Goal: Communication & Community: Answer question/provide support

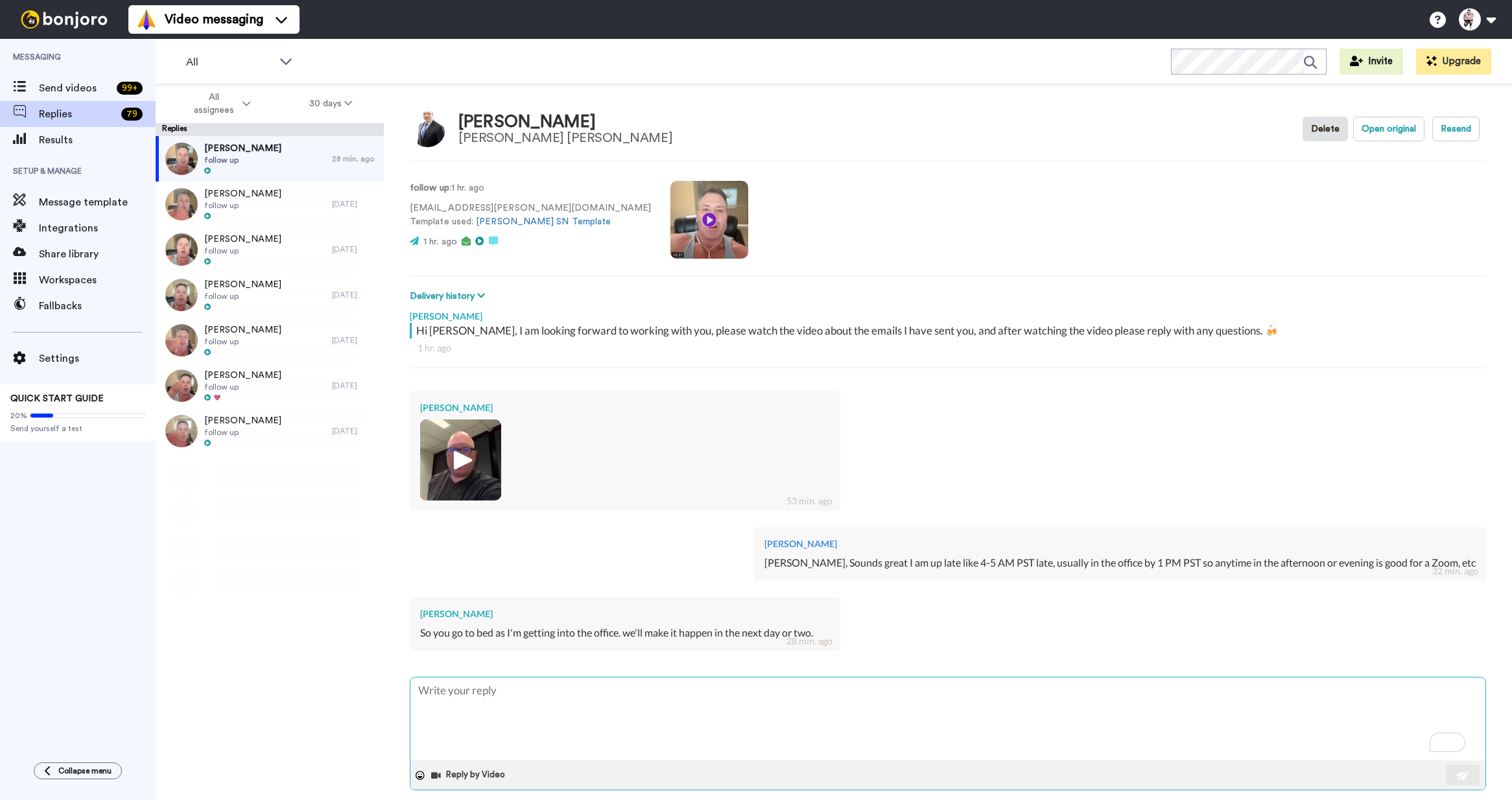
click at [514, 714] on textarea "To enrich screen reader interactions, please activate Accessibility in Grammarl…" at bounding box center [948, 719] width 1075 height 83
click at [528, 701] on textarea "To enrich screen reader interactions, please activate Accessibility in Grammarl…" at bounding box center [948, 719] width 1075 height 83
type textarea "x"
type textarea "S"
type textarea "x"
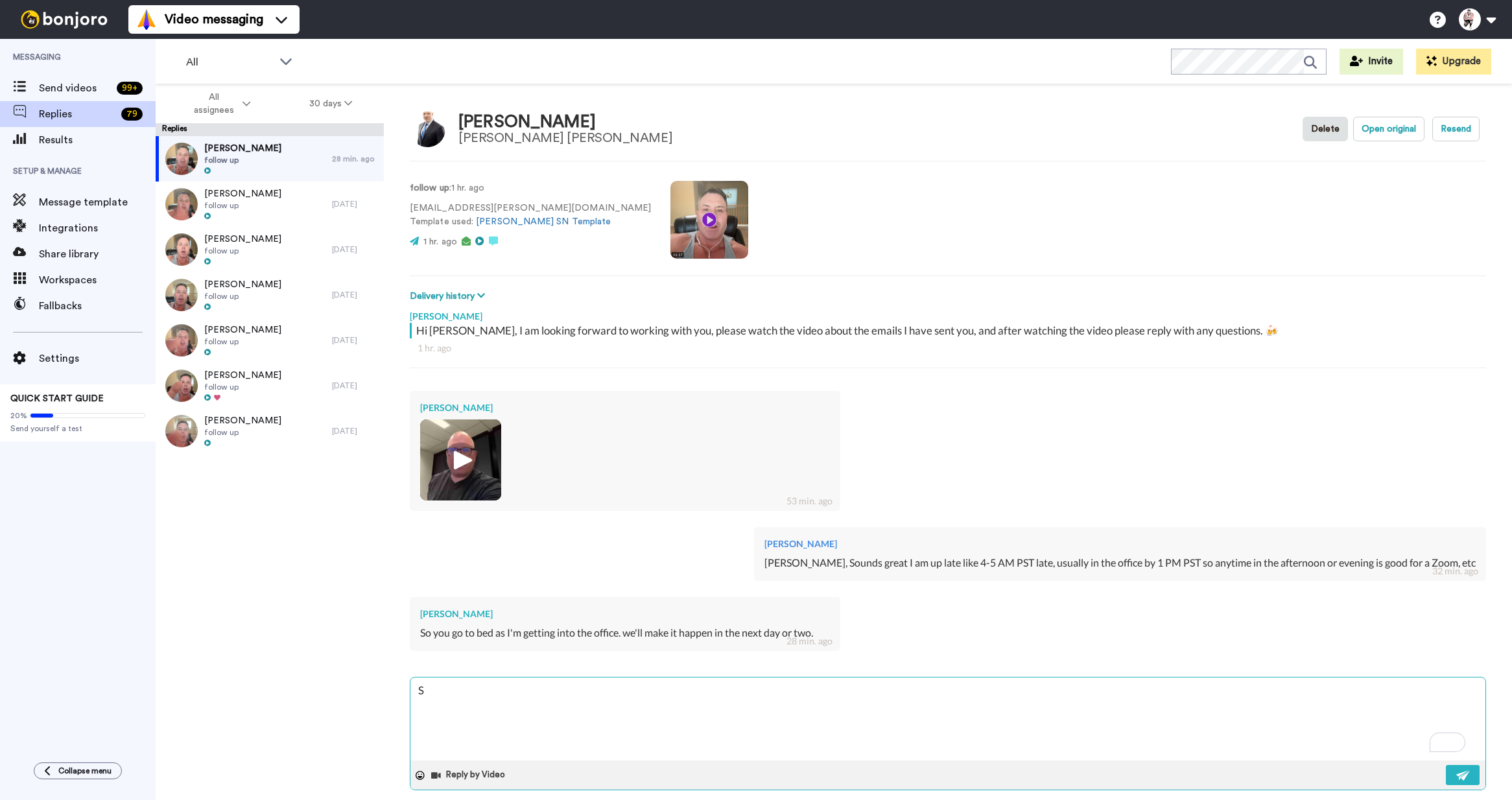
type textarea "So"
type textarea "x"
type textarea "Sou"
type textarea "x"
type textarea "Soun"
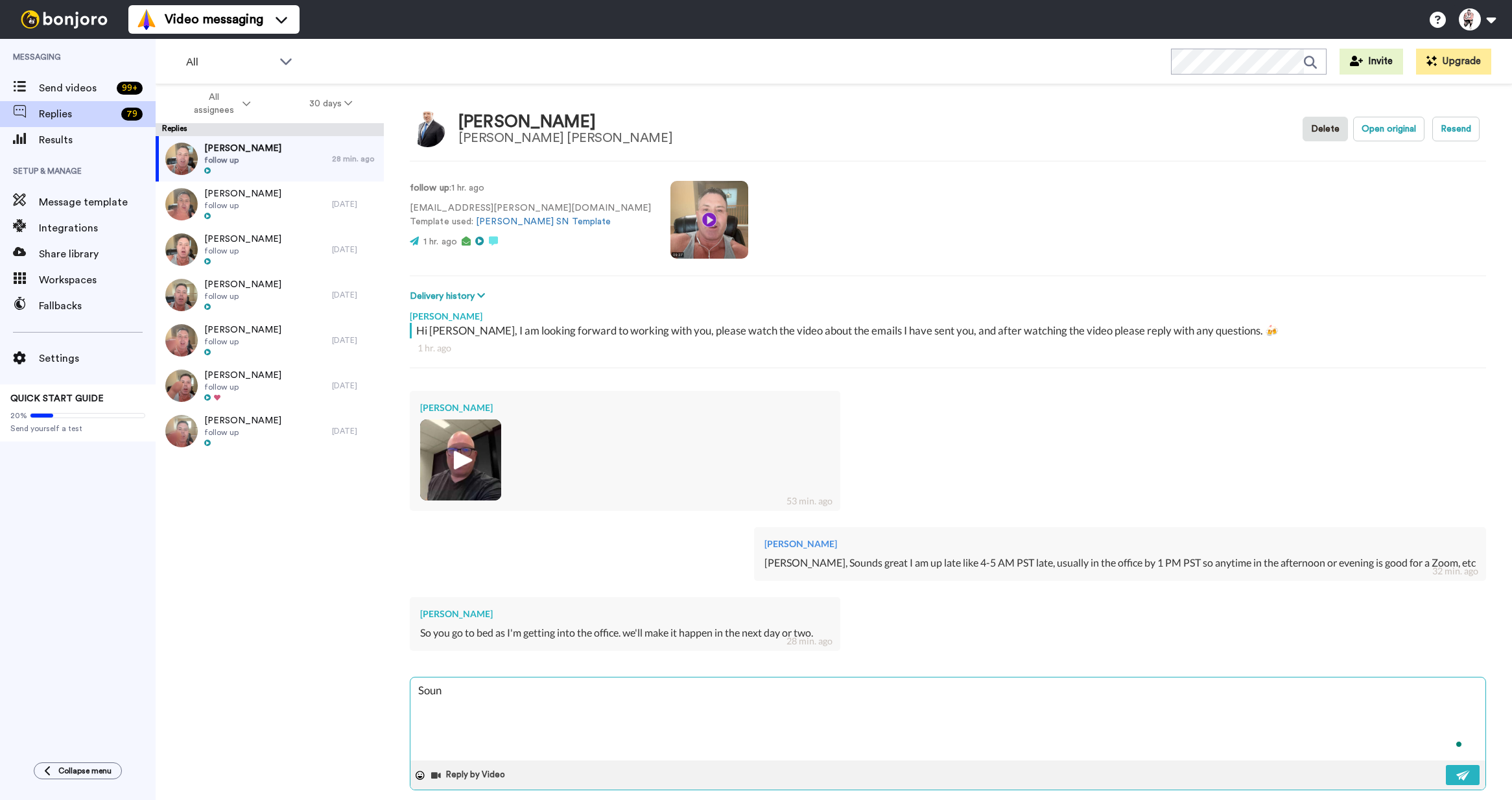
type textarea "x"
type textarea "Sounhd"
type textarea "x"
type textarea "Sounhds"
type textarea "x"
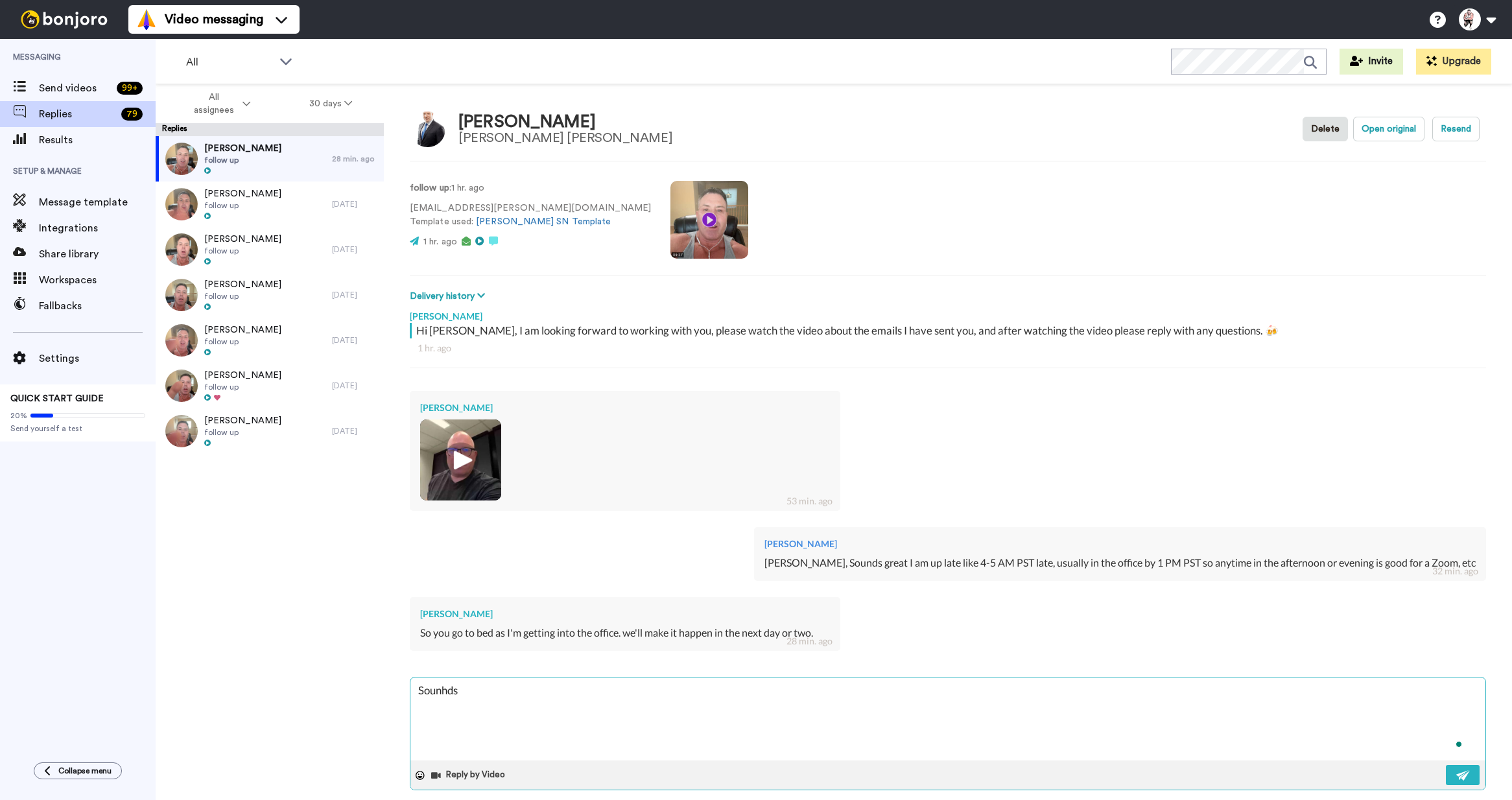
type textarea "Sounhds"
type textarea "x"
type textarea "Sounhds"
type textarea "x"
type textarea "Sounhd"
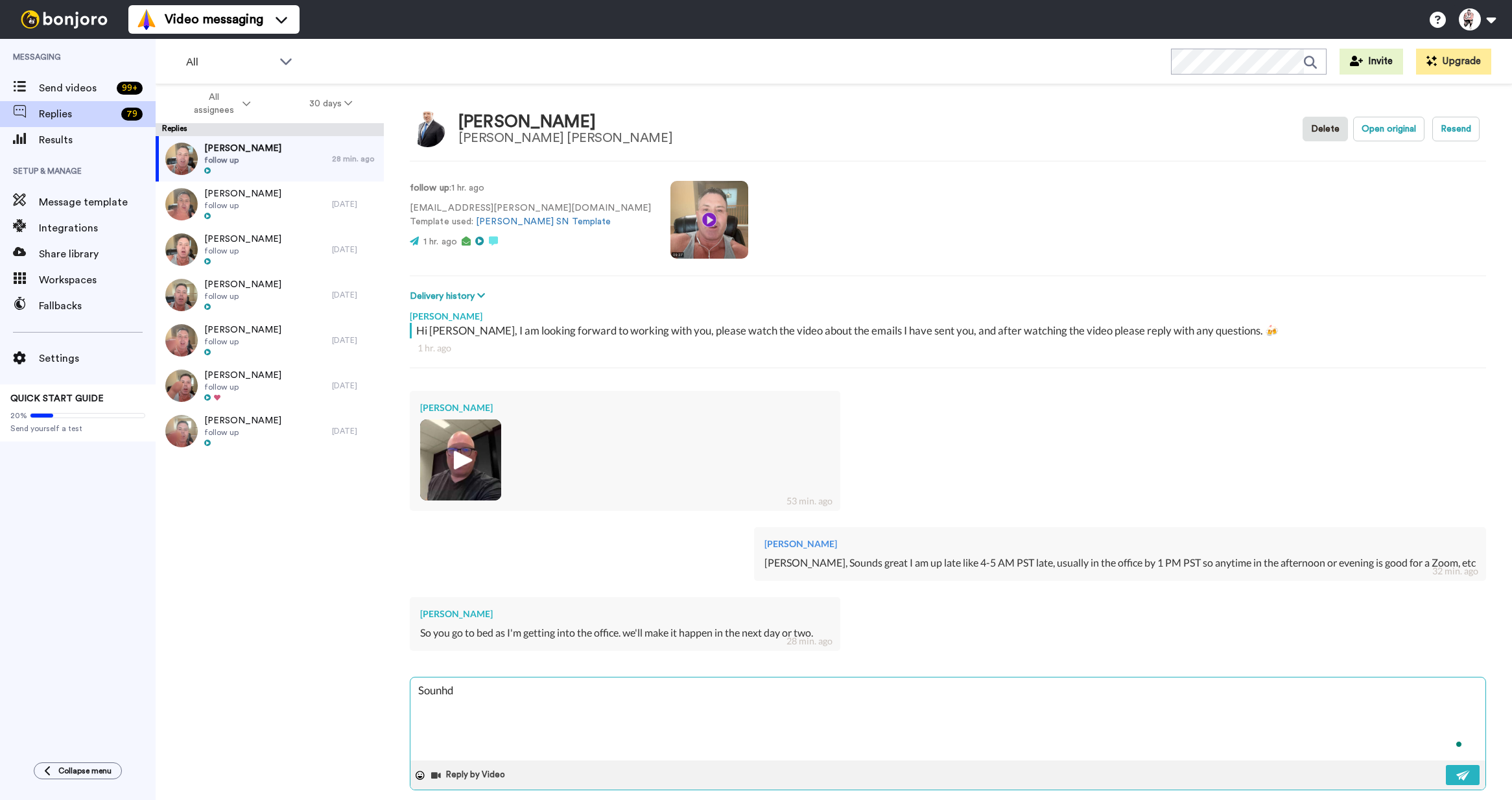
type textarea "x"
type textarea "Sounh"
type textarea "x"
type textarea "Soun"
type textarea "x"
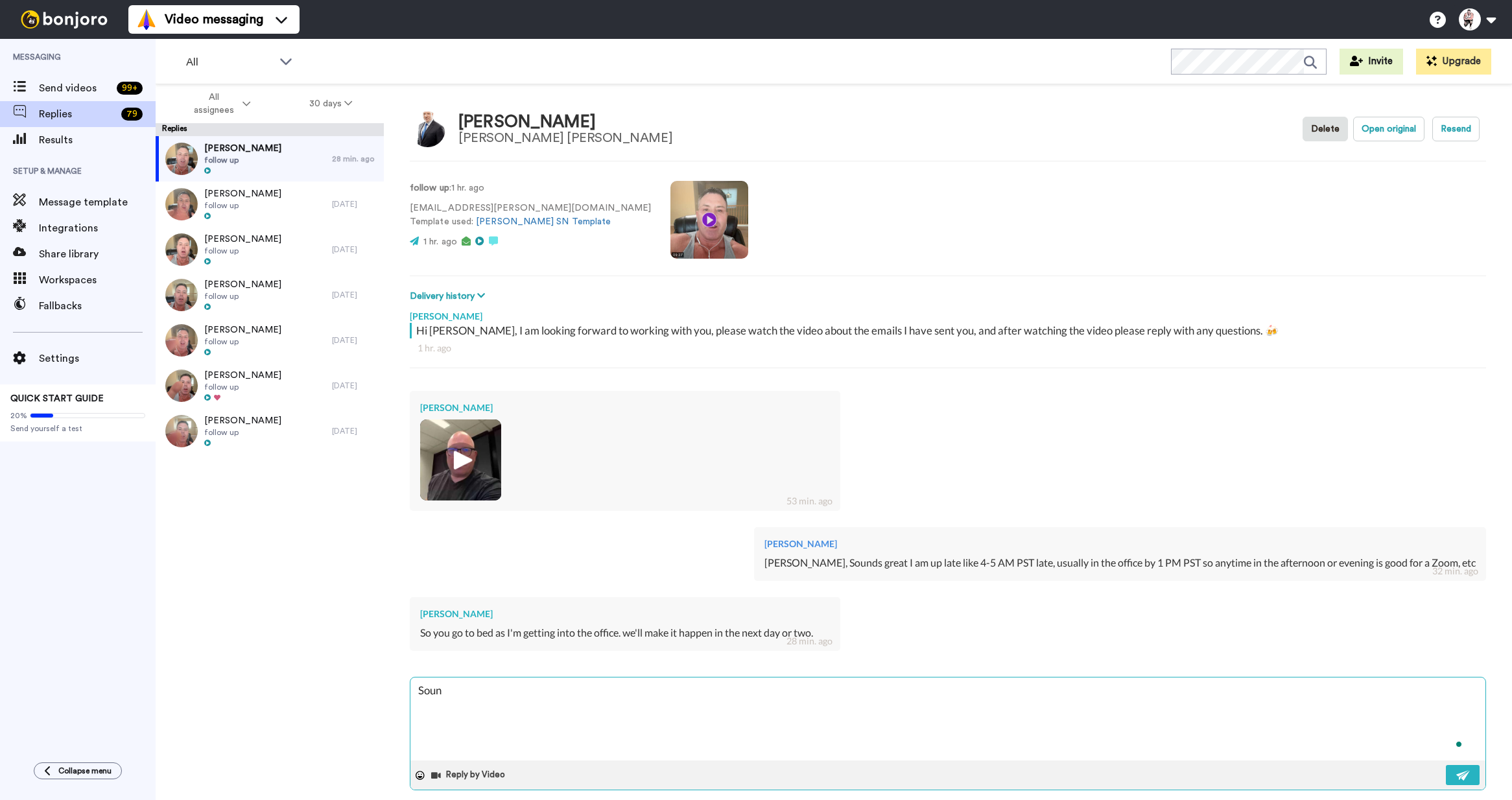
type textarea "Sound"
type textarea "x"
type textarea "Sounds"
type textarea "x"
type textarea "Sounds"
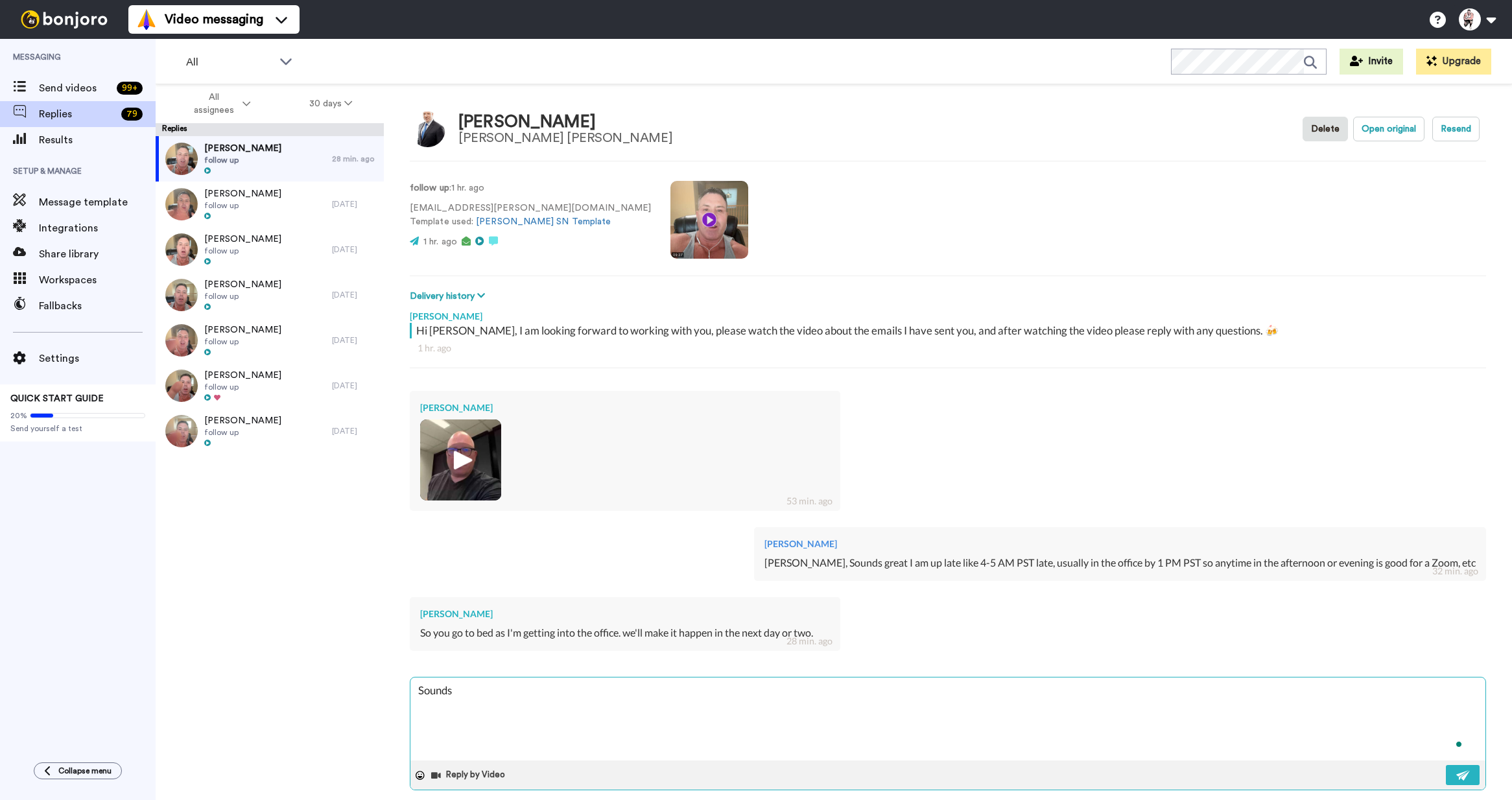
type textarea "x"
type textarea "Sounds g"
type textarea "x"
type textarea "Sounds go"
type textarea "x"
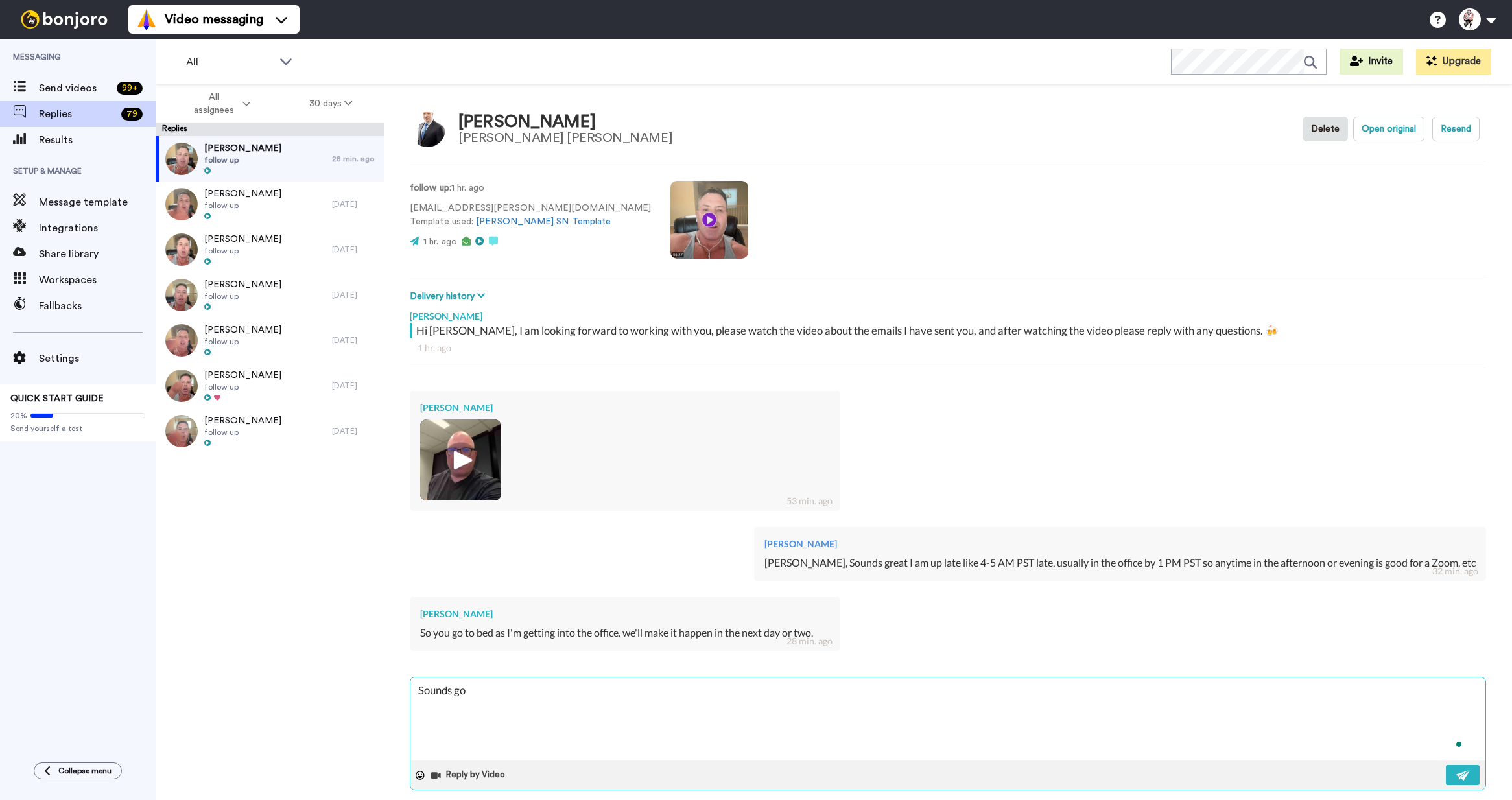
type textarea "Sounds goo"
type textarea "x"
type textarea "Sounds good"
type textarea "x"
type textarea "Sounds good"
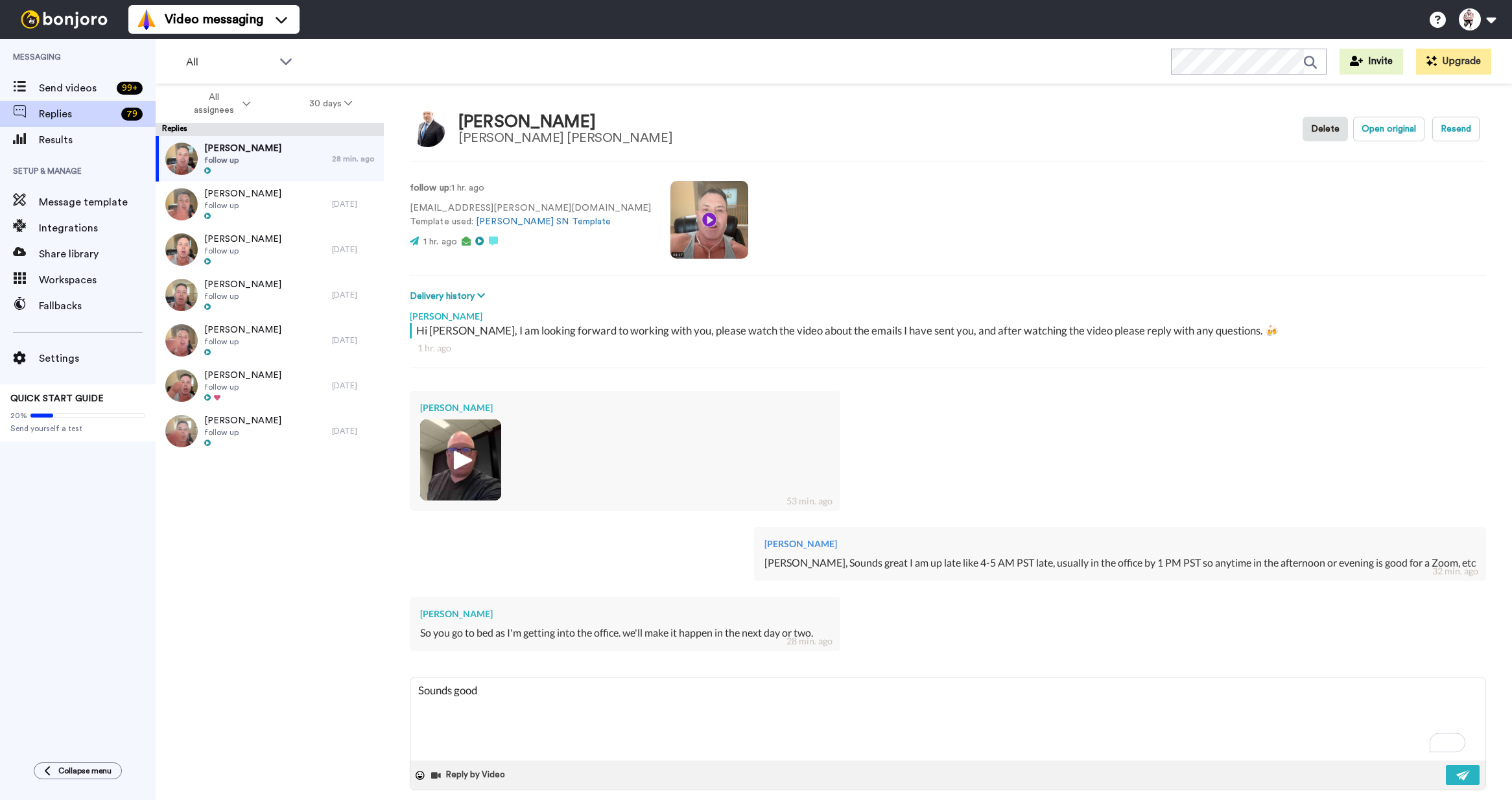
click at [1481, 765] on div "[PERSON_NAME] [PERSON_NAME] Delete Open original Resend follow up : 1 hr. ago […" at bounding box center [948, 465] width 1128 height 761
click at [1456, 776] on img at bounding box center [1464, 775] width 14 height 10
type textarea "x"
